Goal: Task Accomplishment & Management: Use online tool/utility

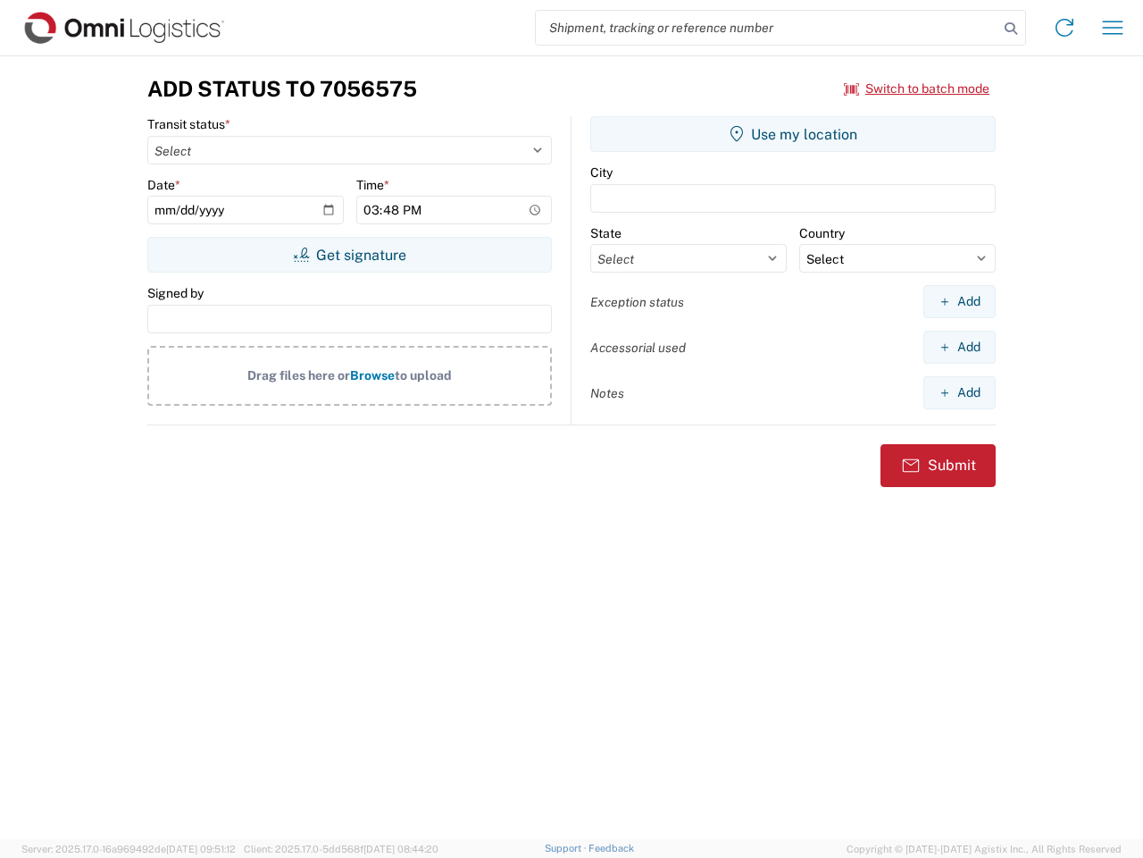
click at [767, 28] on input "search" at bounding box center [767, 28] width 463 height 34
click at [1011, 29] on icon at bounding box center [1011, 28] width 25 height 25
click at [1065, 28] on icon at bounding box center [1065, 27] width 29 height 29
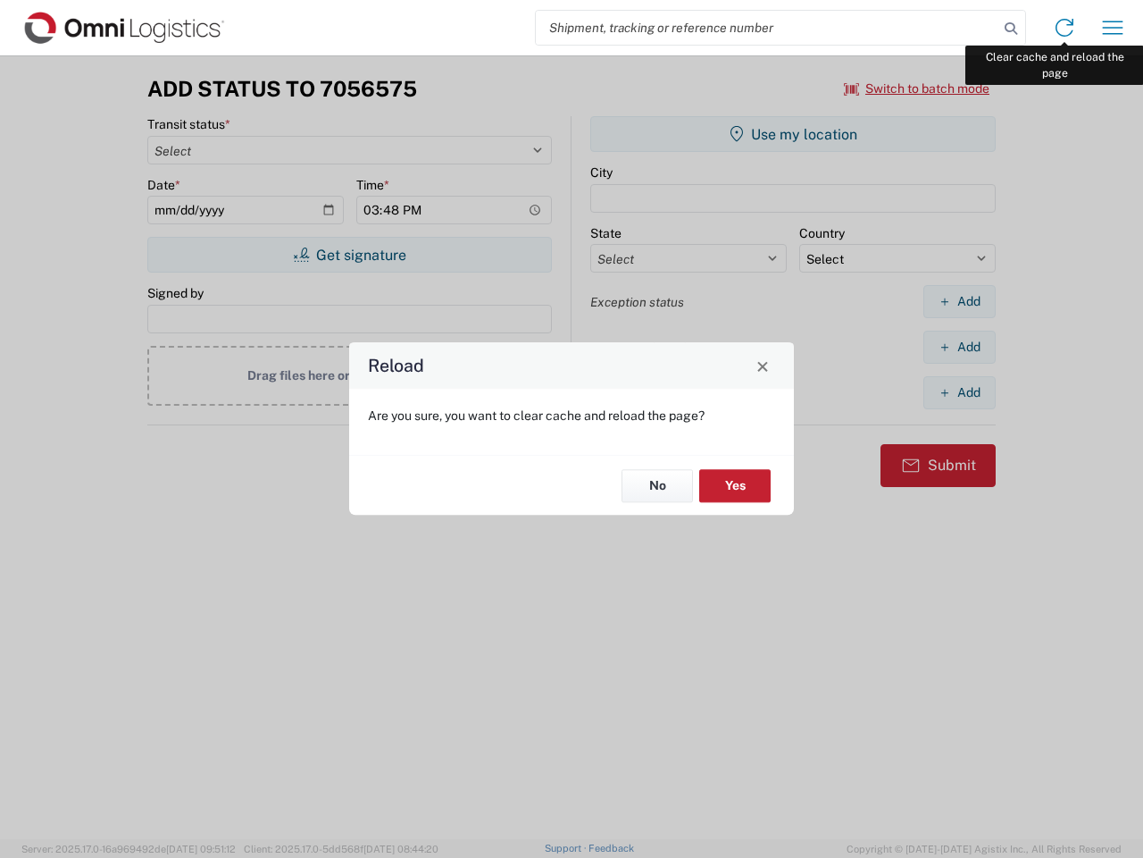
click at [1113, 28] on div "Reload Are you sure, you want to clear cache and reload the page? No Yes" at bounding box center [571, 429] width 1143 height 858
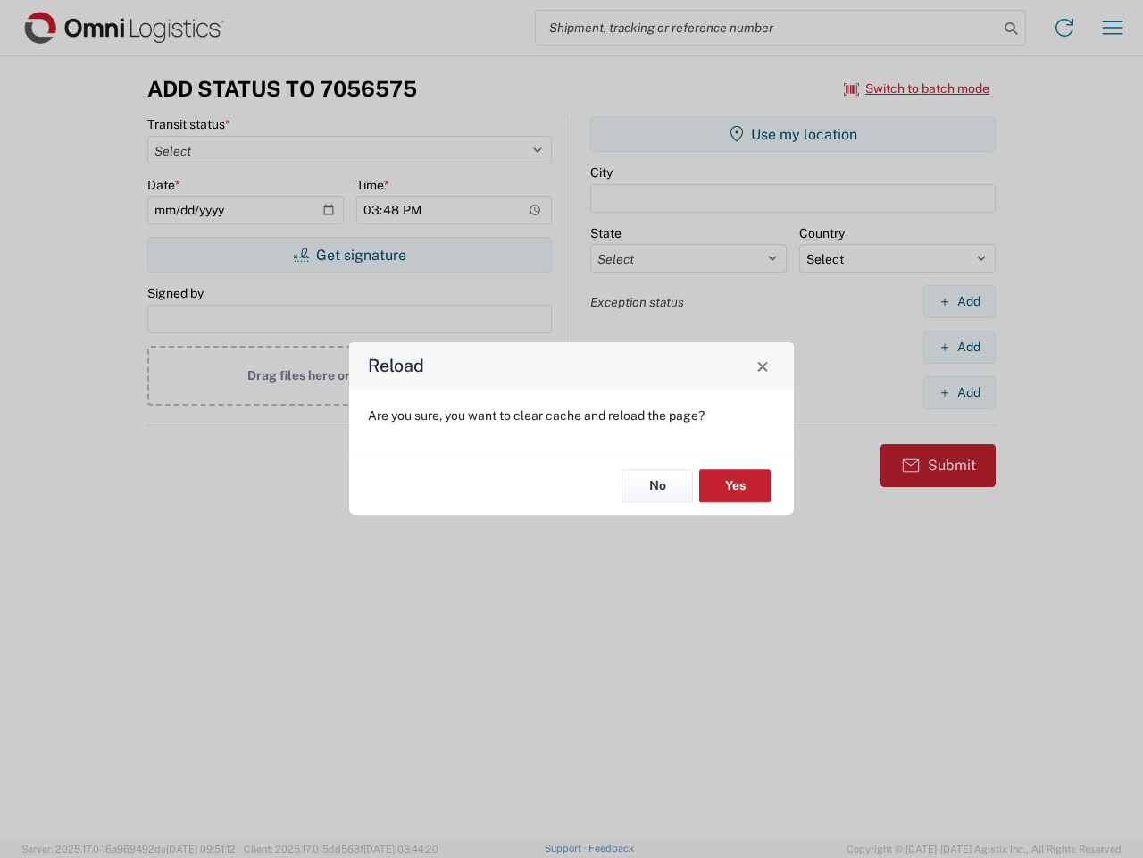
click at [917, 88] on div "Reload Are you sure, you want to clear cache and reload the page? No Yes" at bounding box center [571, 429] width 1143 height 858
click at [349, 255] on div "Reload Are you sure, you want to clear cache and reload the page? No Yes" at bounding box center [571, 429] width 1143 height 858
click at [793, 134] on div "Reload Are you sure, you want to clear cache and reload the page? No Yes" at bounding box center [571, 429] width 1143 height 858
click at [959, 301] on div "Reload Are you sure, you want to clear cache and reload the page? No Yes" at bounding box center [571, 429] width 1143 height 858
click at [959, 347] on div "Reload Are you sure, you want to clear cache and reload the page? No Yes" at bounding box center [571, 429] width 1143 height 858
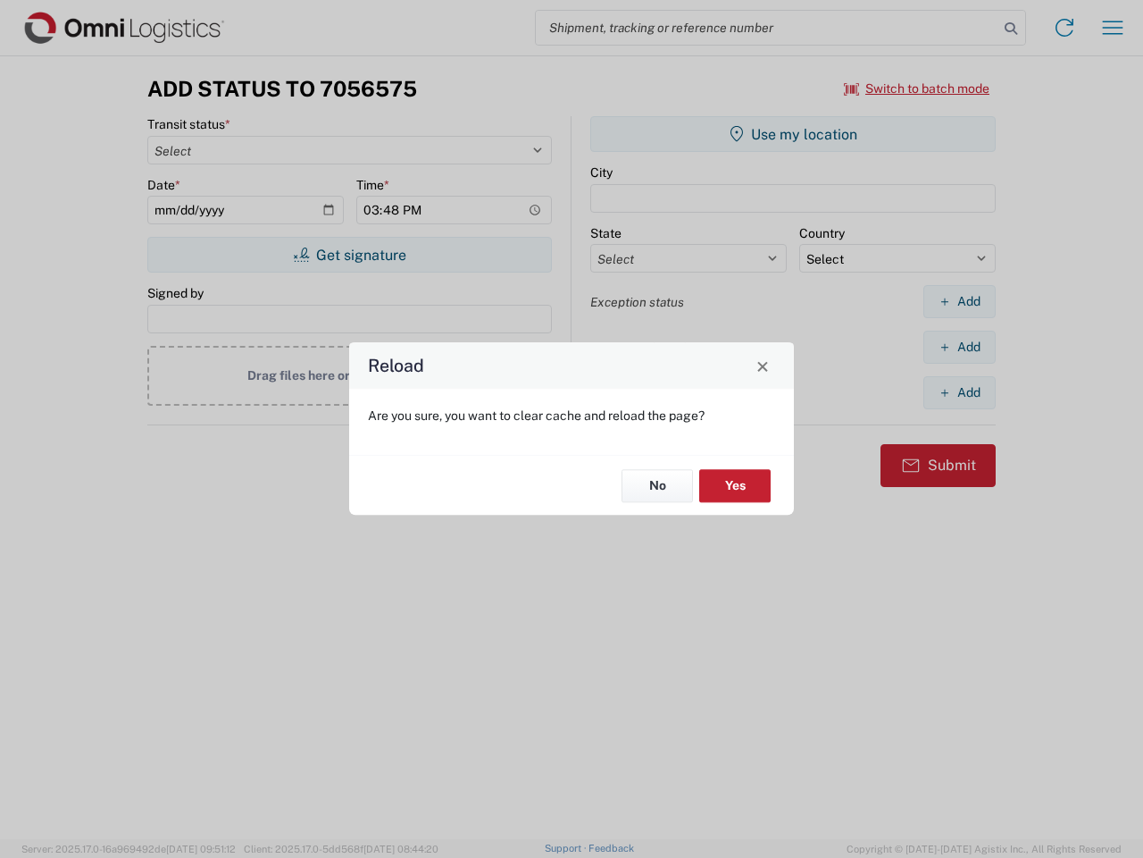
click at [959, 392] on div "Reload Are you sure, you want to clear cache and reload the page? No Yes" at bounding box center [571, 429] width 1143 height 858
